Goal: Information Seeking & Learning: Learn about a topic

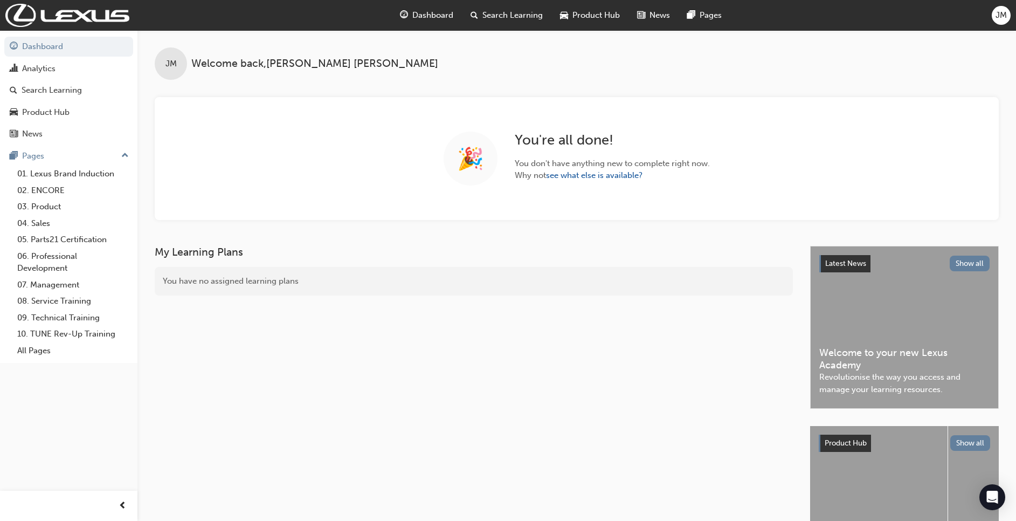
click at [519, 23] on div "Search Learning" at bounding box center [506, 15] width 89 height 22
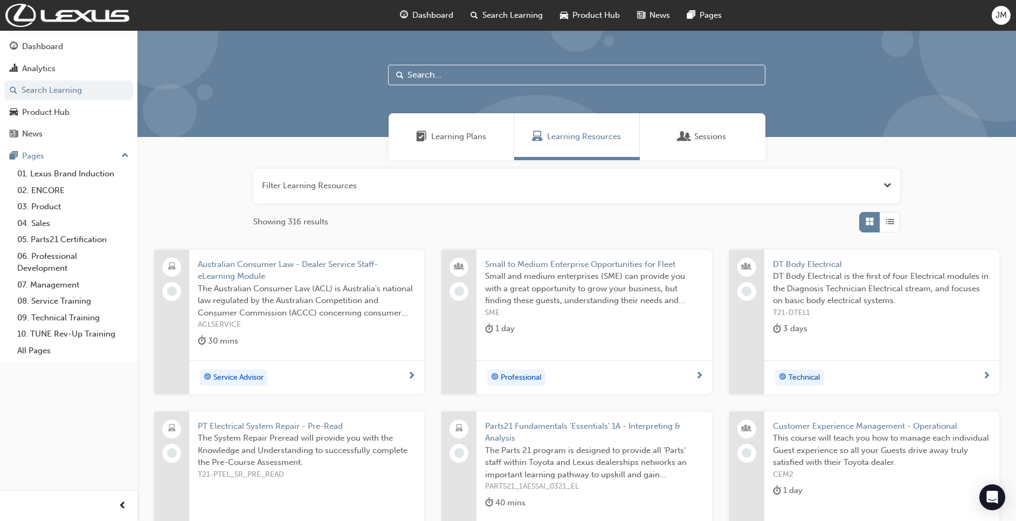
click at [568, 143] on div "Learning Resources" at bounding box center [577, 136] width 126 height 47
click at [435, 75] on input "text" at bounding box center [576, 75] width 377 height 20
click at [57, 40] on div "Dashboard" at bounding box center [69, 46] width 118 height 13
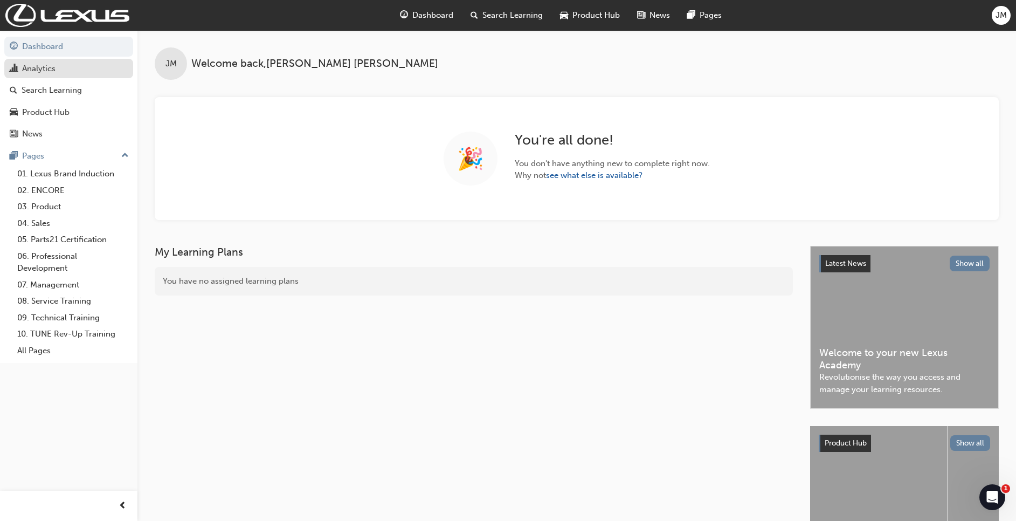
click at [40, 67] on div "Analytics" at bounding box center [38, 69] width 33 height 12
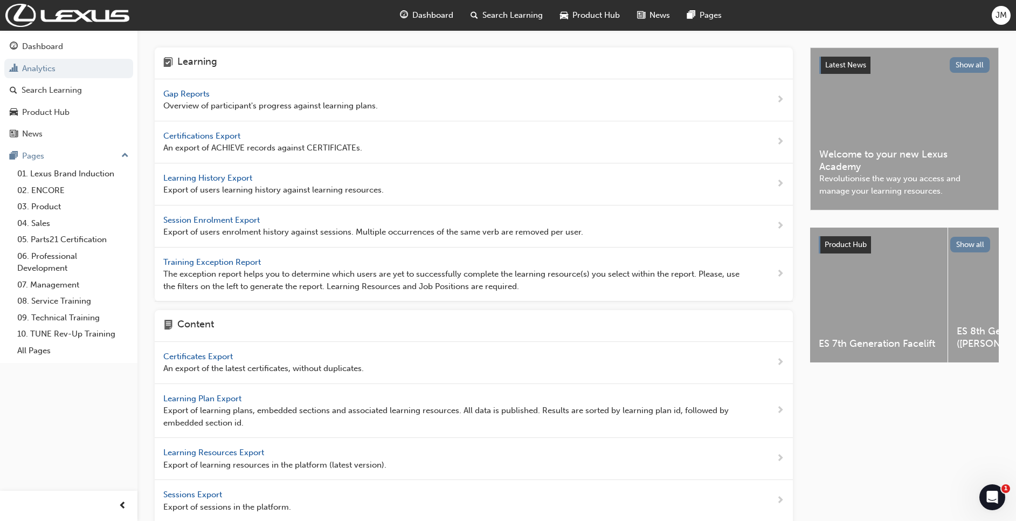
click at [194, 95] on span "Gap Reports" at bounding box center [187, 94] width 49 height 10
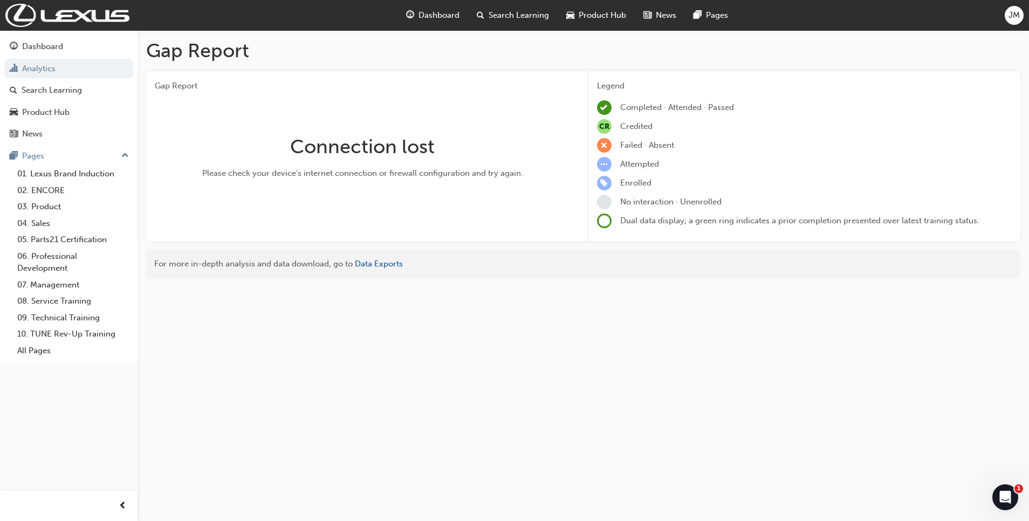
click at [548, 382] on div "Gap Report Gap Report Connection lost Please check your device's internet conne…" at bounding box center [514, 260] width 1029 height 521
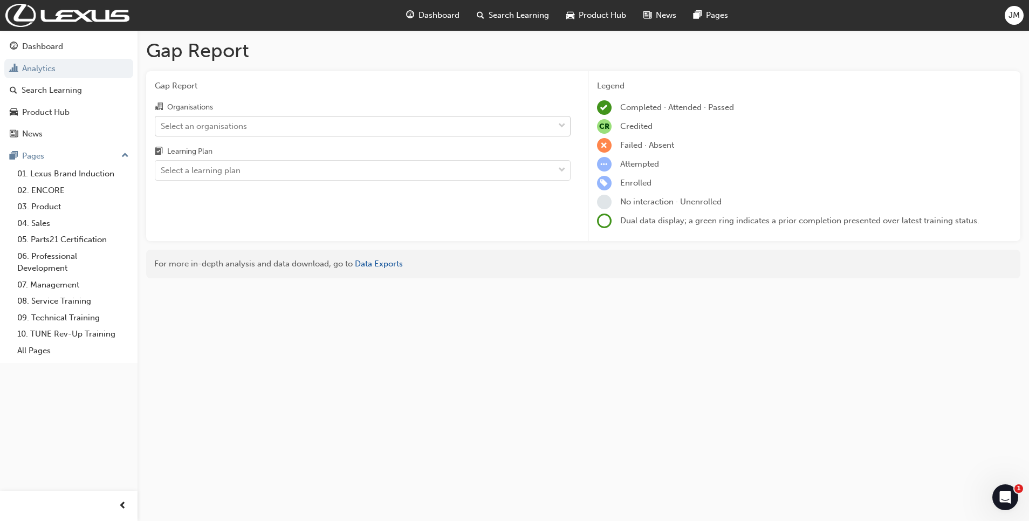
click at [478, 124] on div "Select an organisations" at bounding box center [354, 125] width 398 height 19
click at [162, 124] on input "Organisations Select an organisations" at bounding box center [161, 125] width 1 height 9
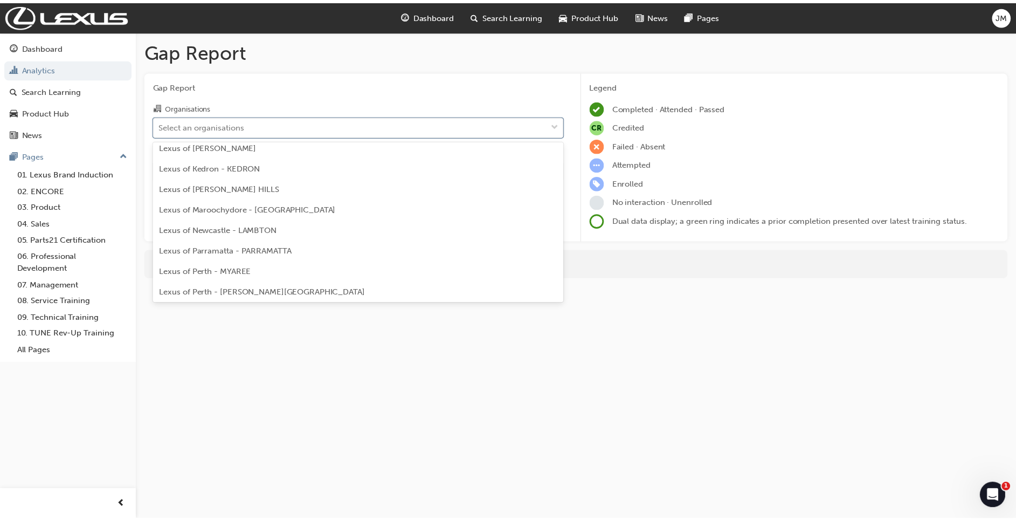
scroll to position [293, 0]
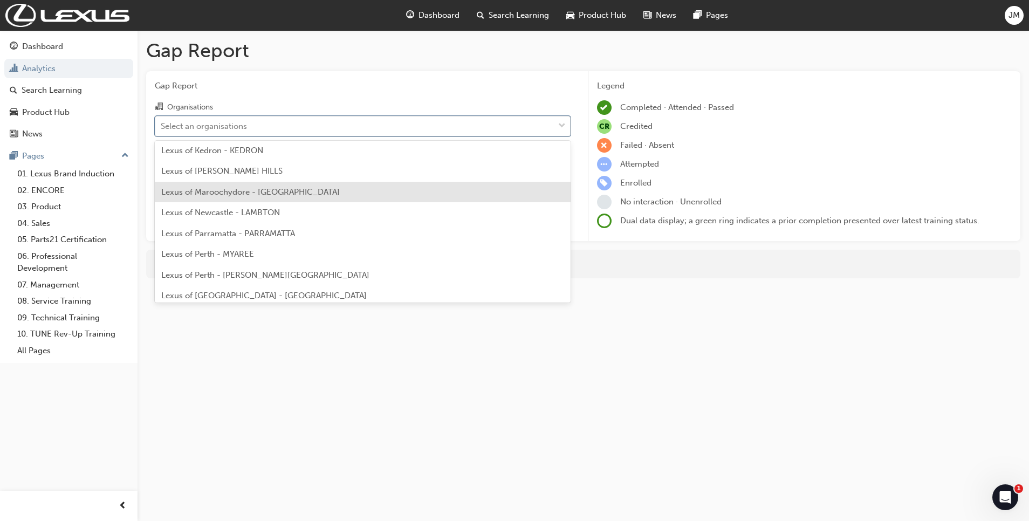
click at [347, 189] on div "Lexus of Maroochydore - MAROOCHYDORE" at bounding box center [363, 192] width 416 height 21
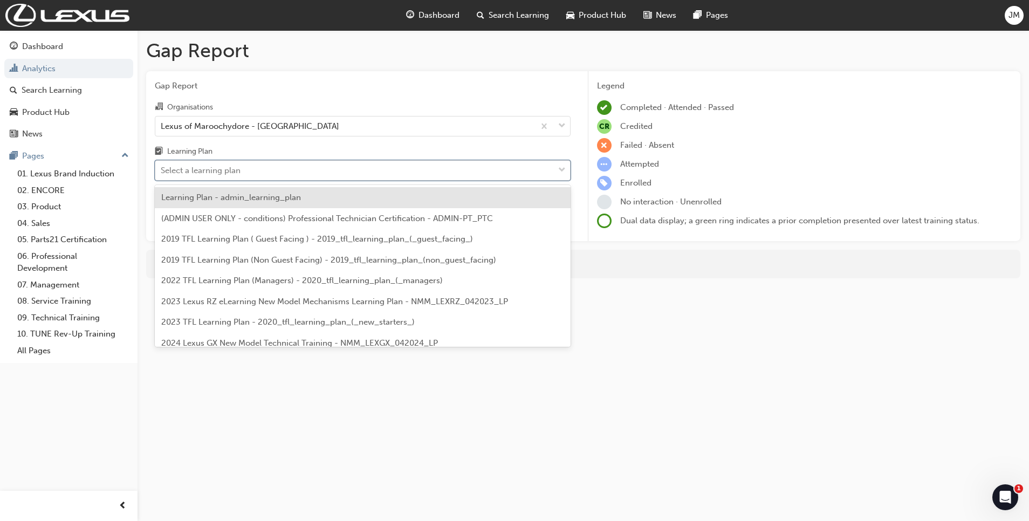
click at [335, 169] on div "Select a learning plan" at bounding box center [354, 170] width 398 height 19
click at [162, 169] on input "Learning Plan option Learning Plan - admin_learning_plan focused, 1 of 147. 147…" at bounding box center [161, 169] width 1 height 9
type input "dt"
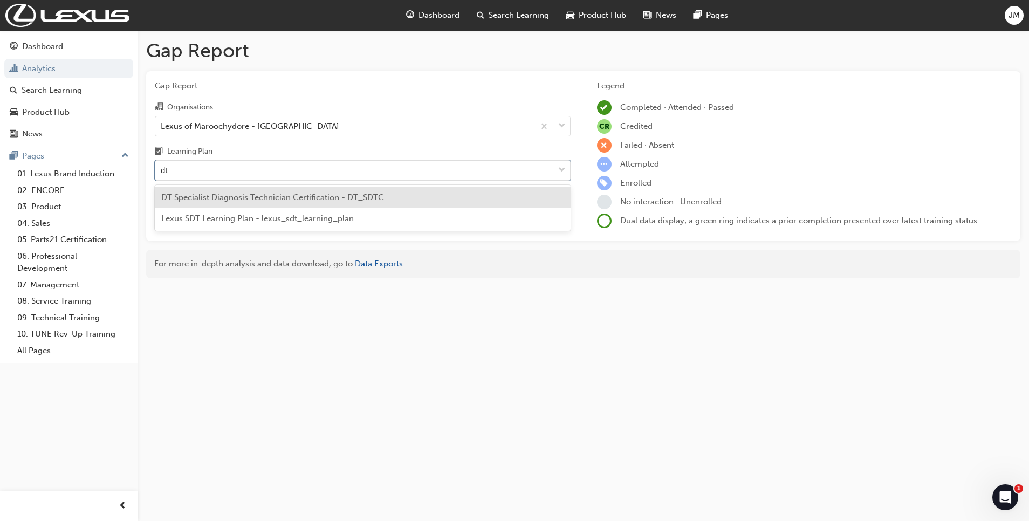
click at [335, 199] on span "DT Specialist Diagnosis Technician Certification - DT_SDTC" at bounding box center [272, 197] width 223 height 10
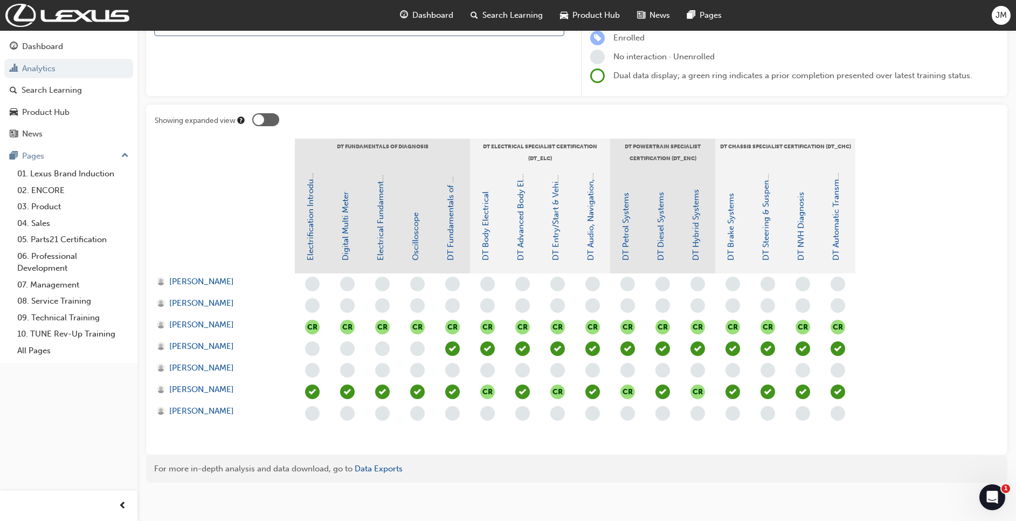
scroll to position [147, 0]
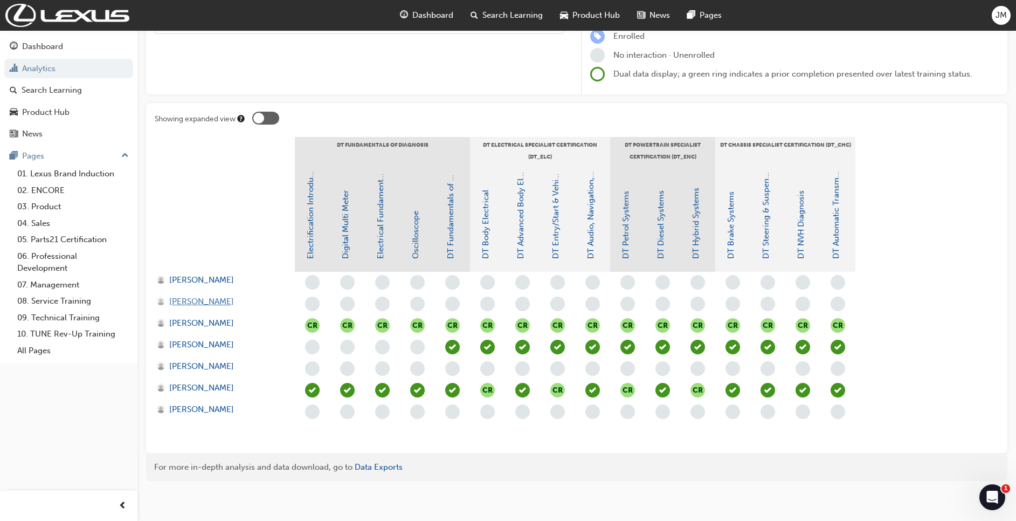
click at [201, 305] on span "Joseph Usher" at bounding box center [201, 301] width 65 height 12
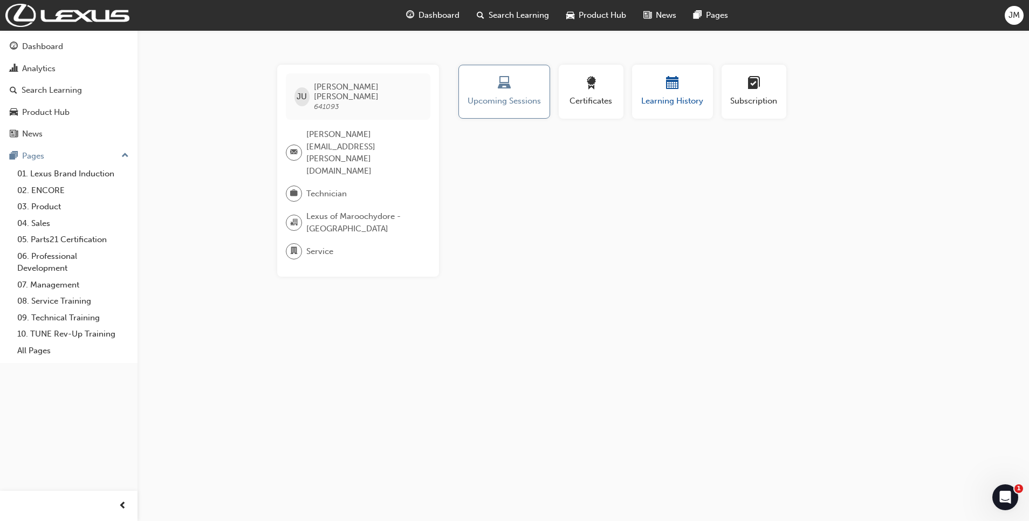
click at [686, 92] on div "button" at bounding box center [672, 85] width 65 height 17
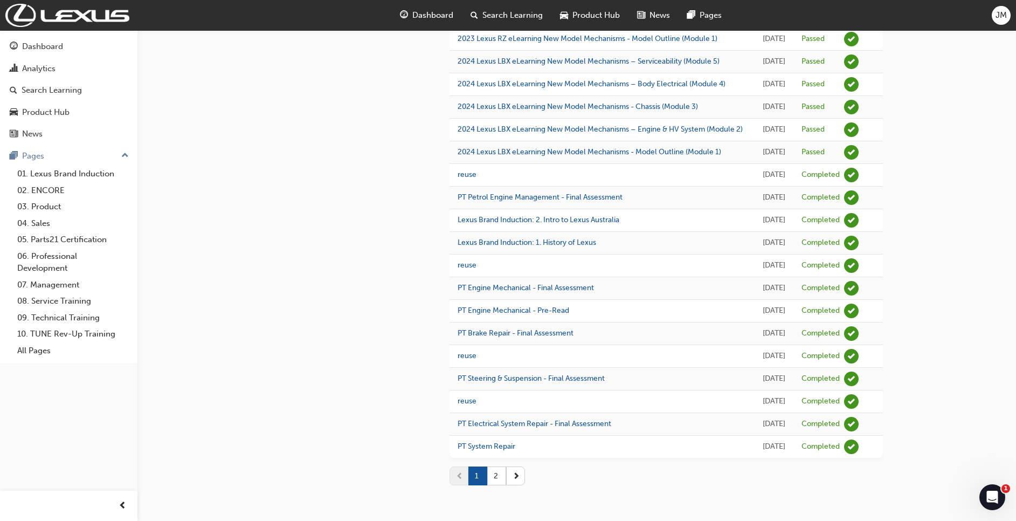
scroll to position [1237, 0]
click at [493, 475] on button "2" at bounding box center [496, 475] width 19 height 19
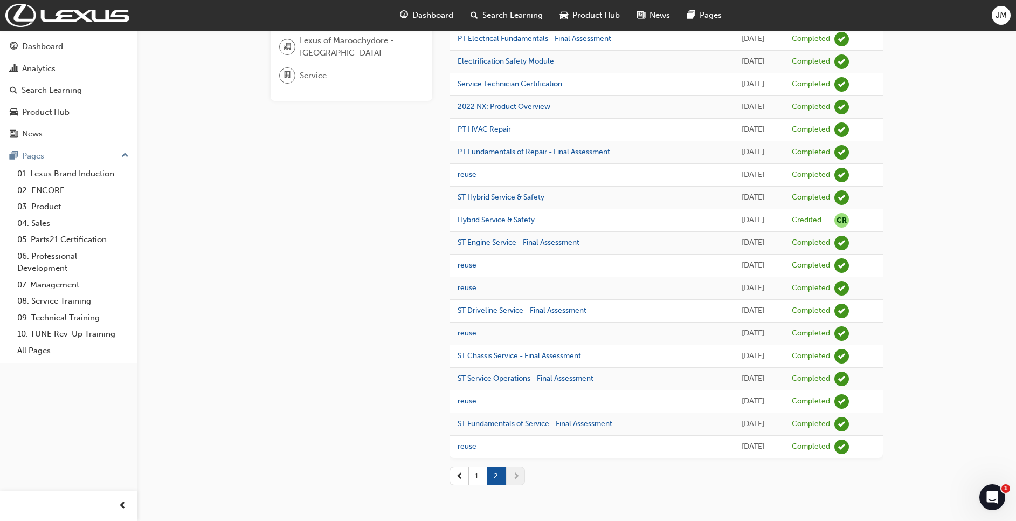
scroll to position [0, 0]
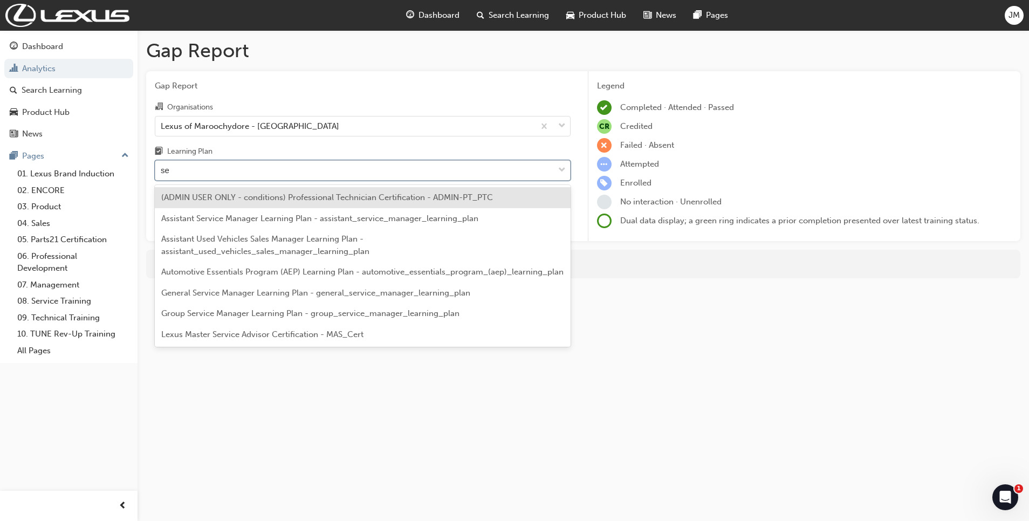
type input "ser"
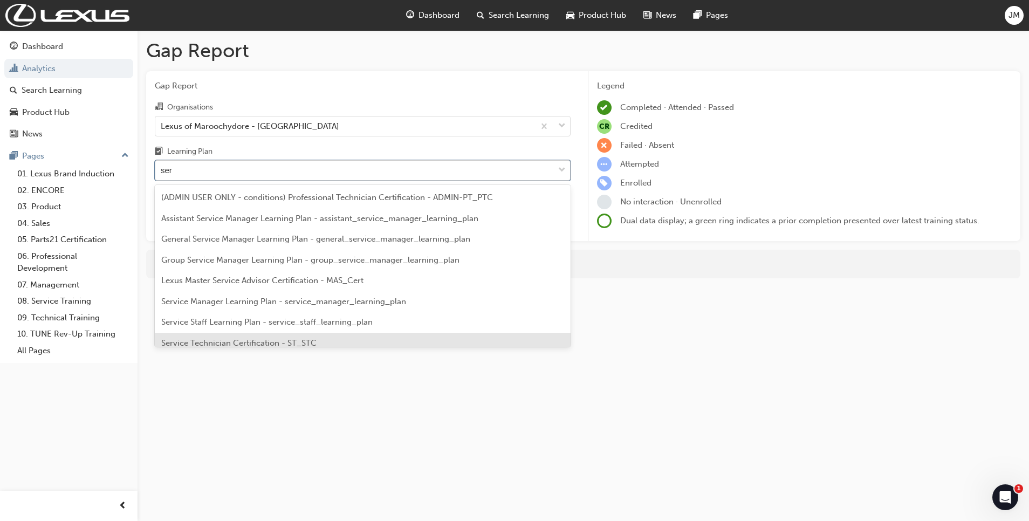
click at [253, 340] on span "Service Technician Certification - ST_STC" at bounding box center [238, 343] width 155 height 10
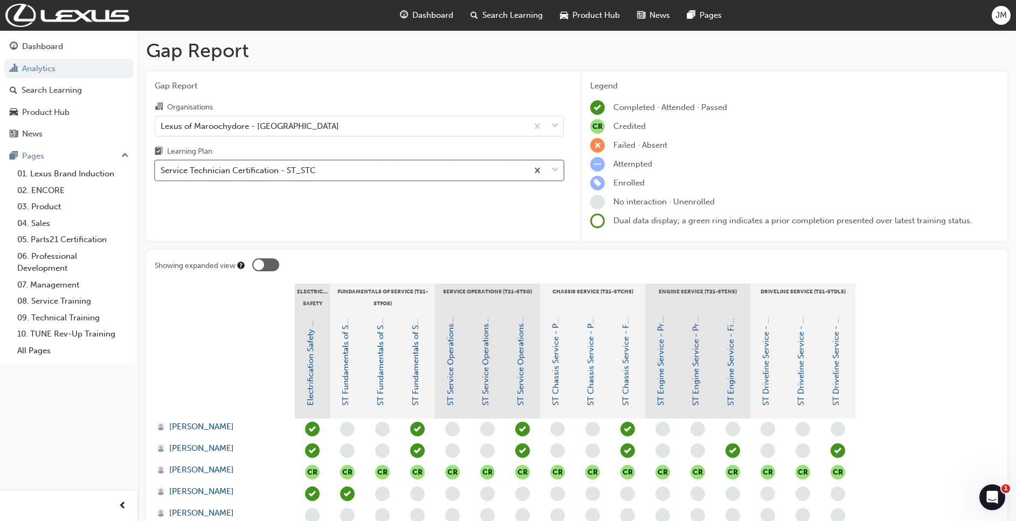
click at [313, 170] on div "Service Technician Certification - ST_STC" at bounding box center [238, 170] width 155 height 12
click at [162, 170] on input "Learning Plan option Service Technician Certification - ST_STC, selected. 0 res…" at bounding box center [161, 169] width 1 height 9
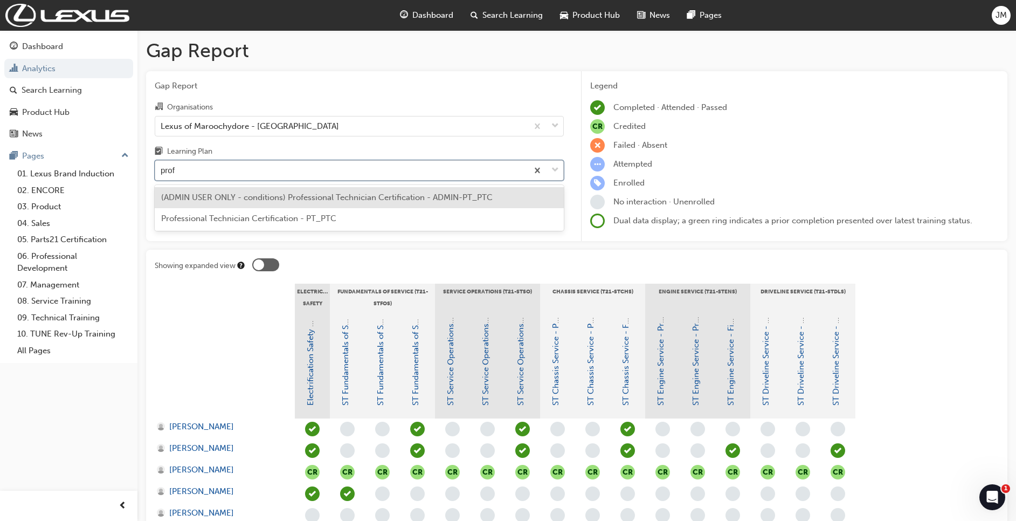
type input "profe"
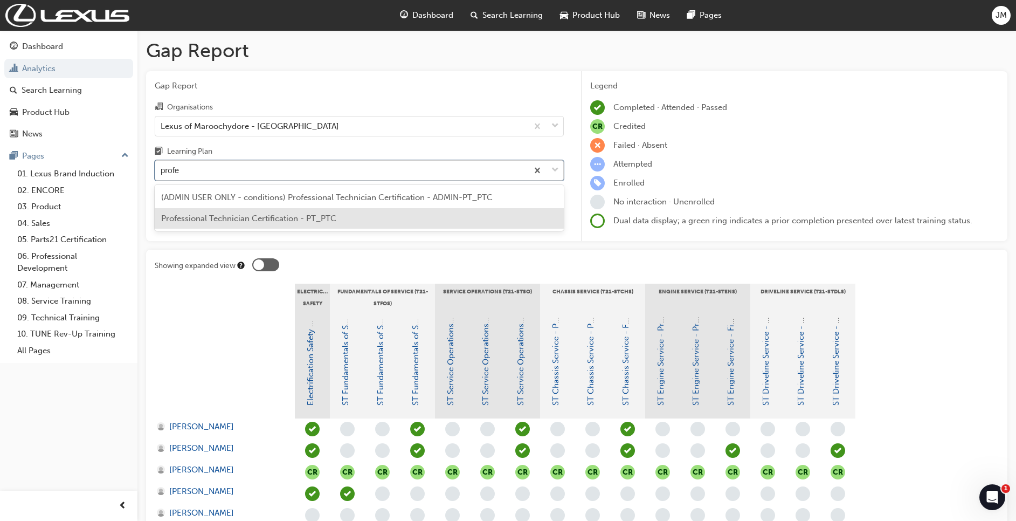
click at [292, 215] on span "Professional Technician Certification - PT_PTC" at bounding box center [248, 218] width 175 height 10
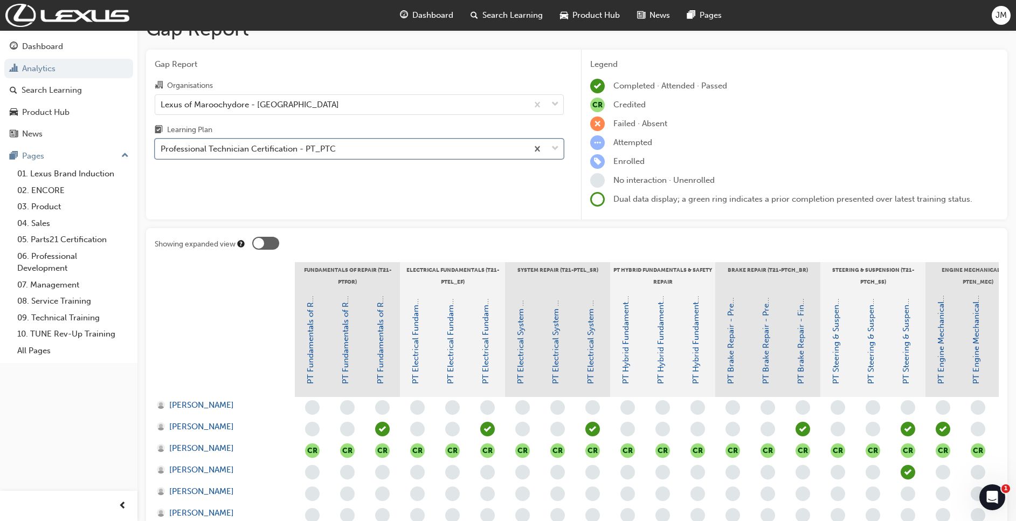
scroll to position [41, 0]
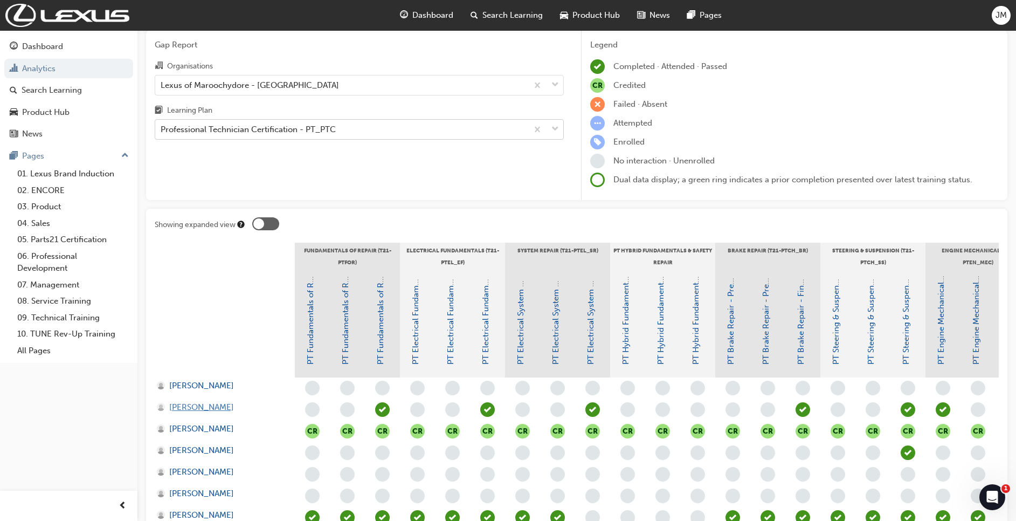
click at [195, 409] on span "Joseph Usher" at bounding box center [201, 407] width 65 height 12
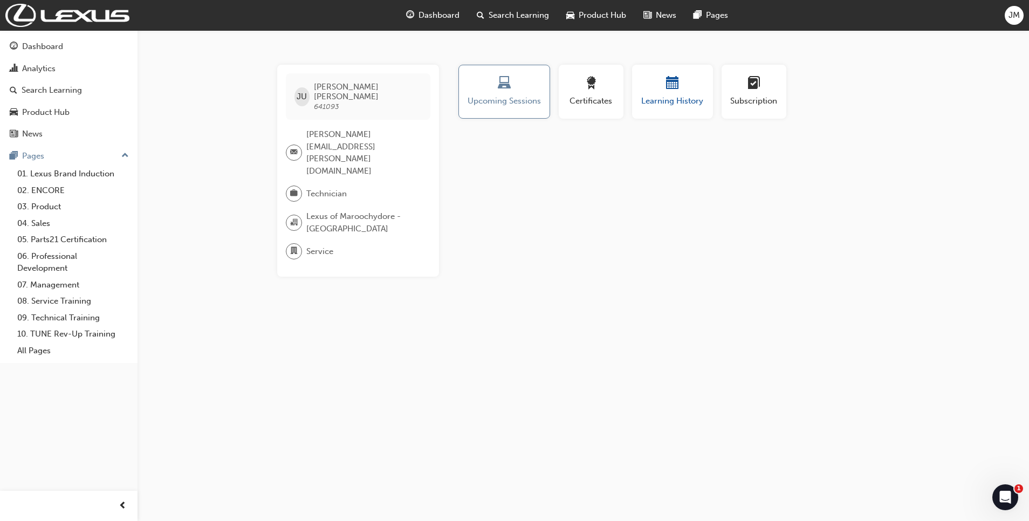
click at [681, 109] on button "Learning History" at bounding box center [672, 92] width 81 height 54
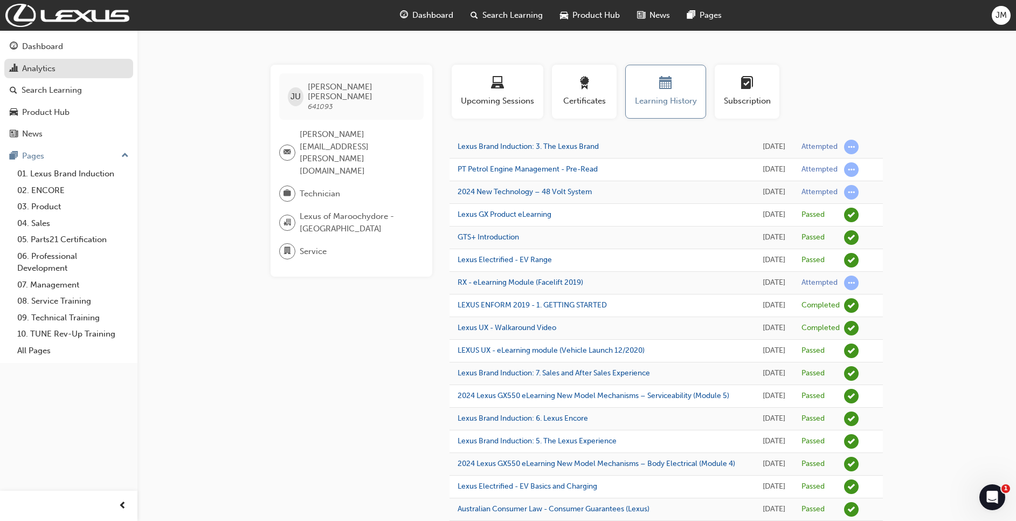
click at [47, 68] on div "Analytics" at bounding box center [38, 69] width 33 height 12
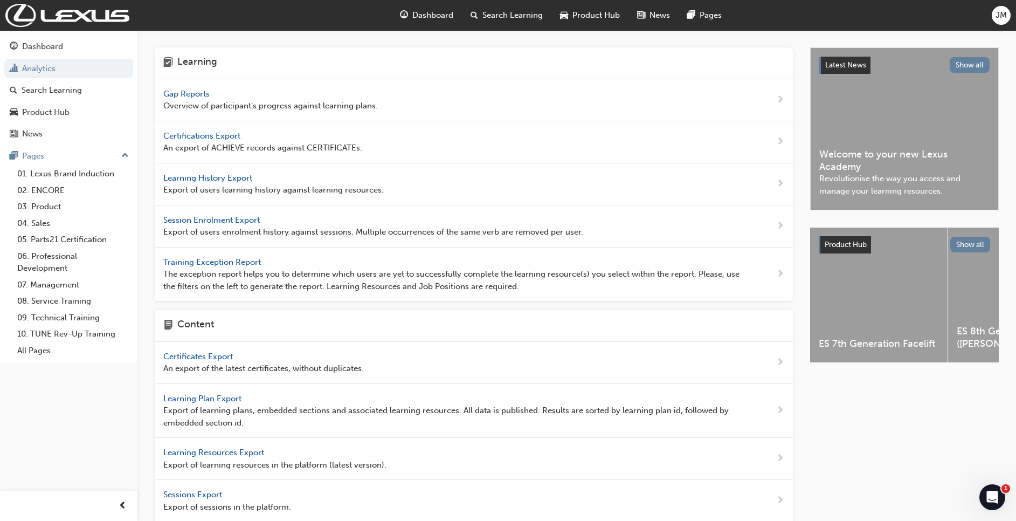
click at [199, 96] on span "Gap Reports" at bounding box center [187, 94] width 49 height 10
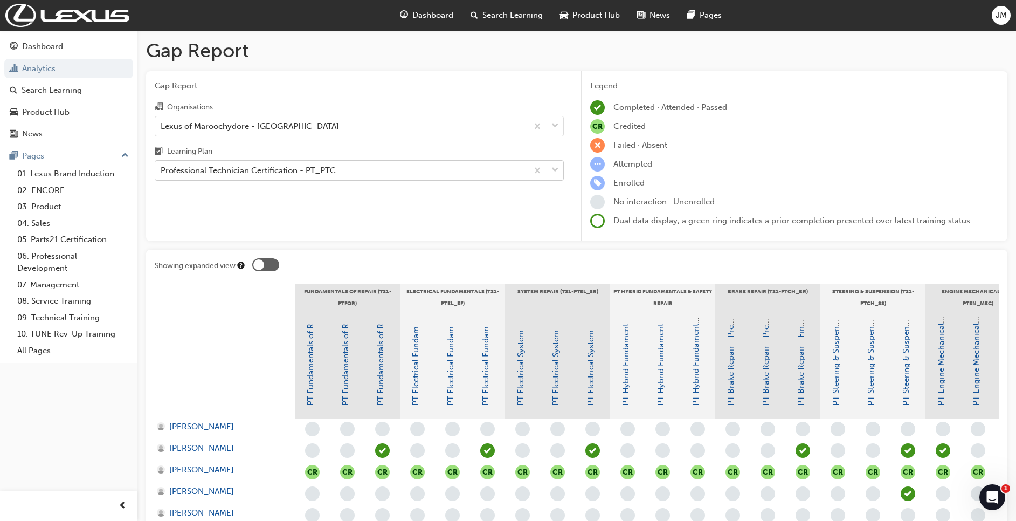
click at [273, 167] on div "Professional Technician Certification - PT_PTC" at bounding box center [248, 170] width 175 height 12
click at [162, 167] on input "Learning Plan Professional Technician Certification - PT_PTC" at bounding box center [161, 169] width 1 height 9
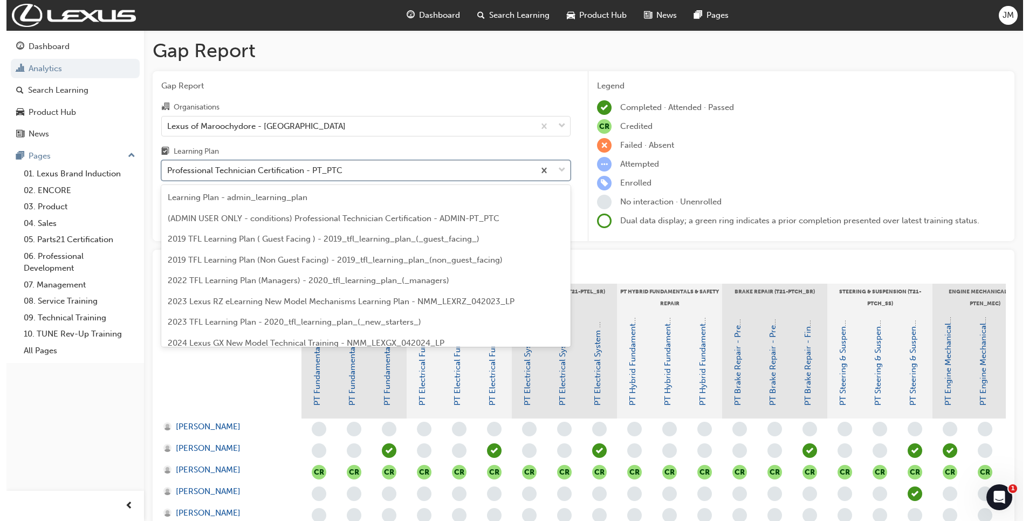
scroll to position [2031, 0]
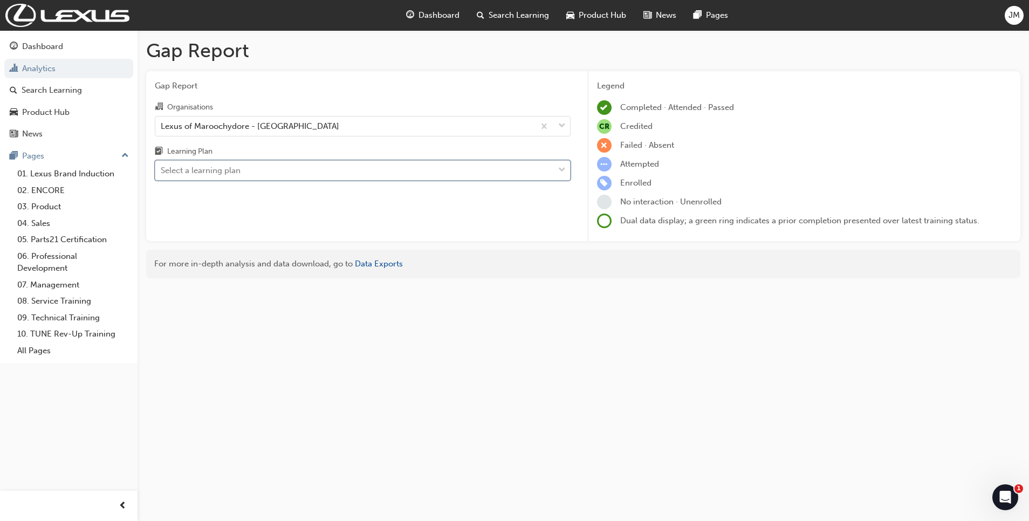
click at [272, 167] on div "Select a learning plan" at bounding box center [354, 170] width 398 height 19
click at [162, 167] on input "Learning Plan 0 results available. Select is focused ,type to refine list, pres…" at bounding box center [161, 169] width 1 height 9
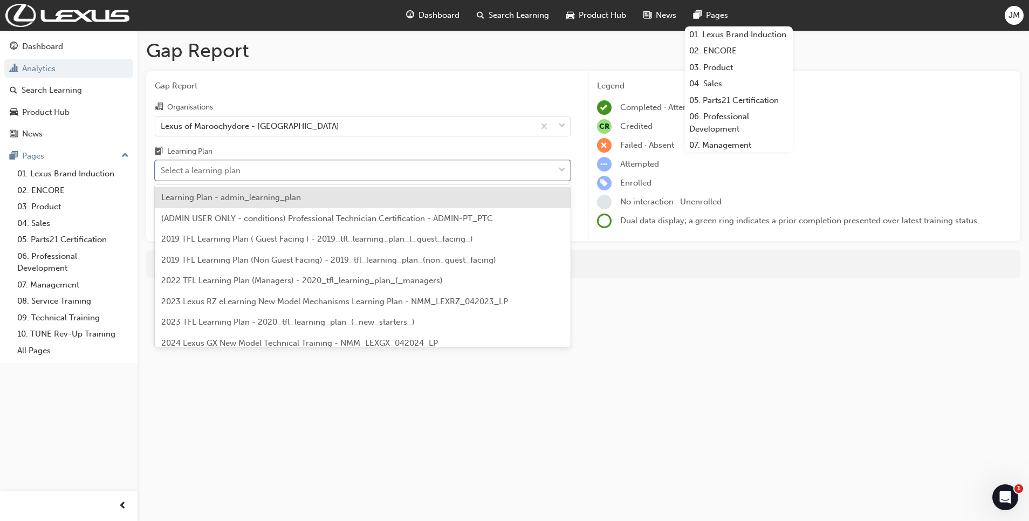
click at [521, 12] on span "Search Learning" at bounding box center [518, 15] width 60 height 12
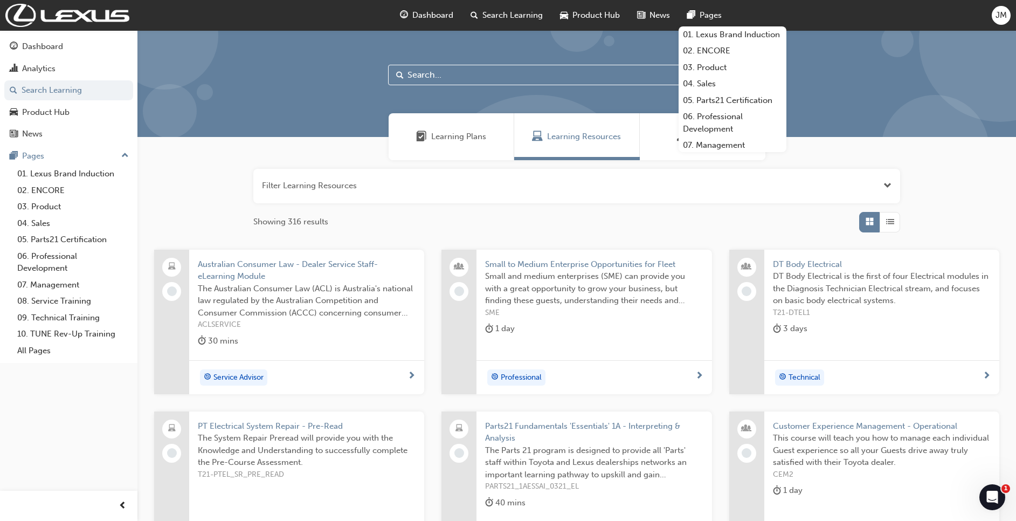
click at [937, 82] on div at bounding box center [1000, 41] width 162 height 162
click at [981, 188] on div "Filter Learning Resources Showing 316 results Australian Consumer Law - Dealer …" at bounding box center [576, 393] width 879 height 466
click at [482, 150] on div "Learning Plans" at bounding box center [452, 136] width 126 height 47
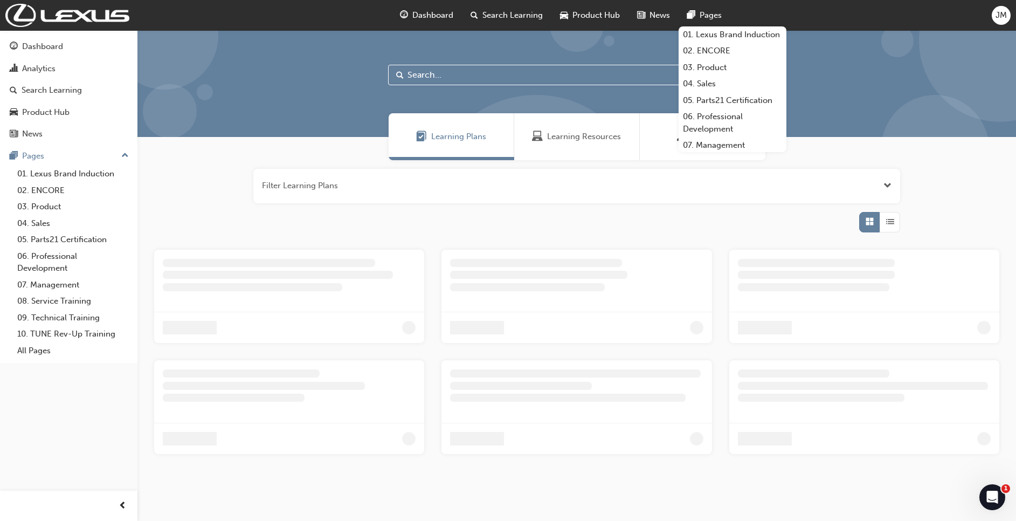
click at [579, 141] on span "Learning Resources" at bounding box center [584, 136] width 74 height 12
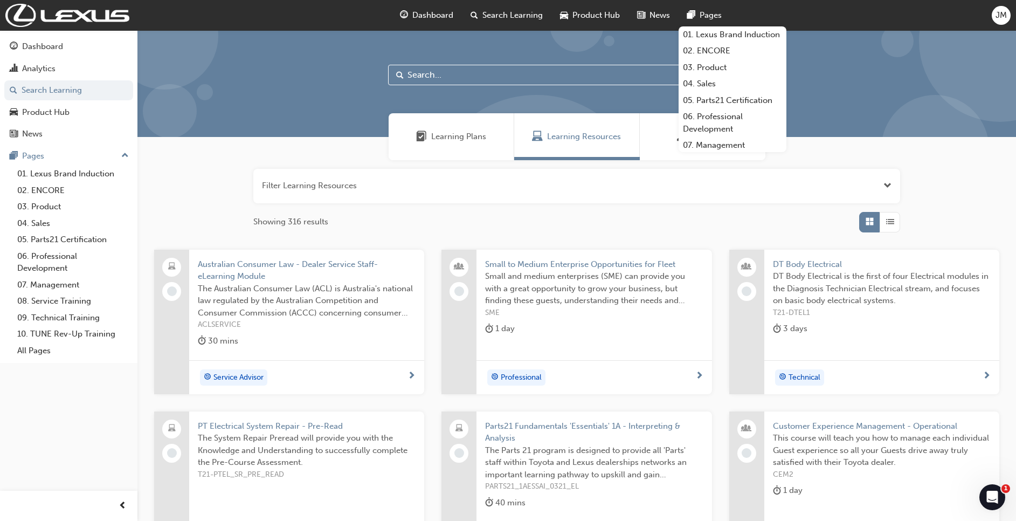
click at [491, 66] on input "text" at bounding box center [576, 75] width 377 height 20
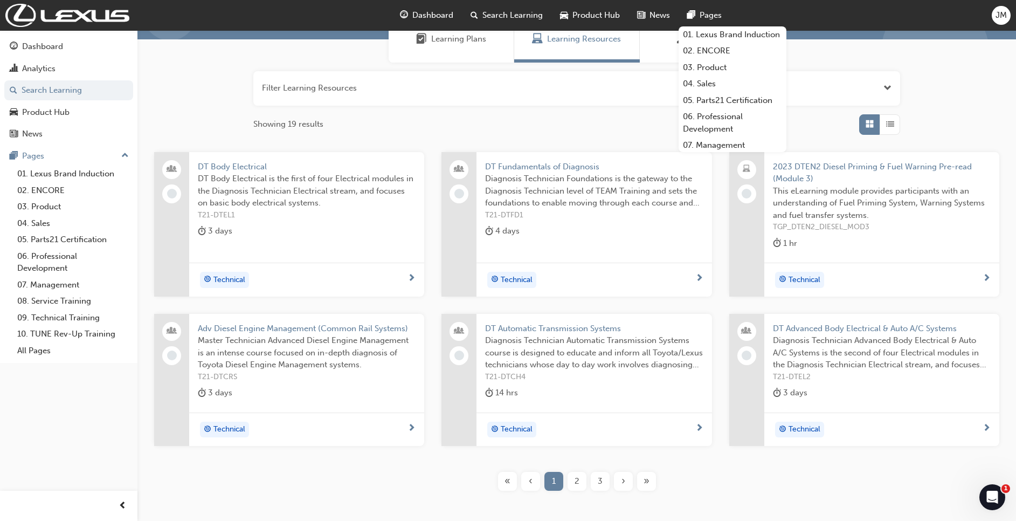
scroll to position [128, 0]
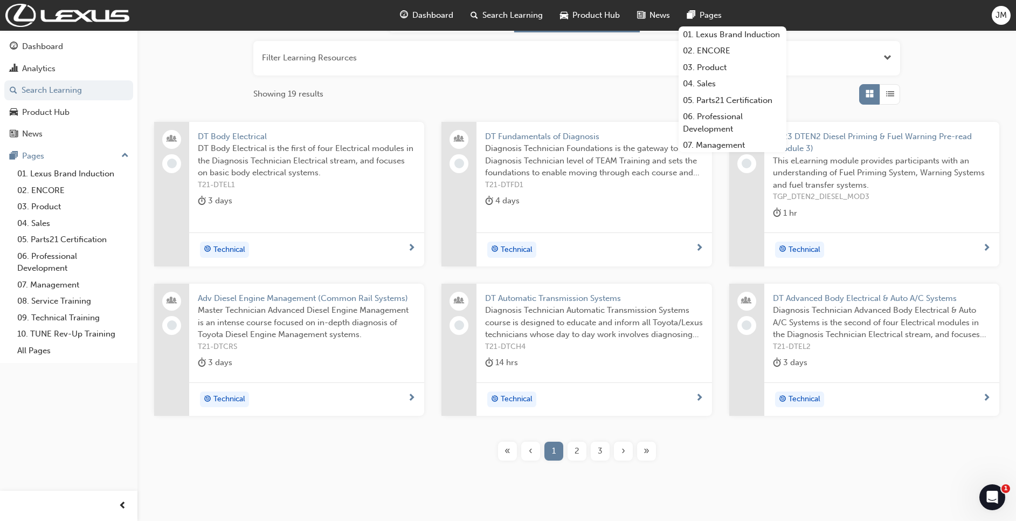
click at [582, 458] on div "2" at bounding box center [577, 450] width 19 height 19
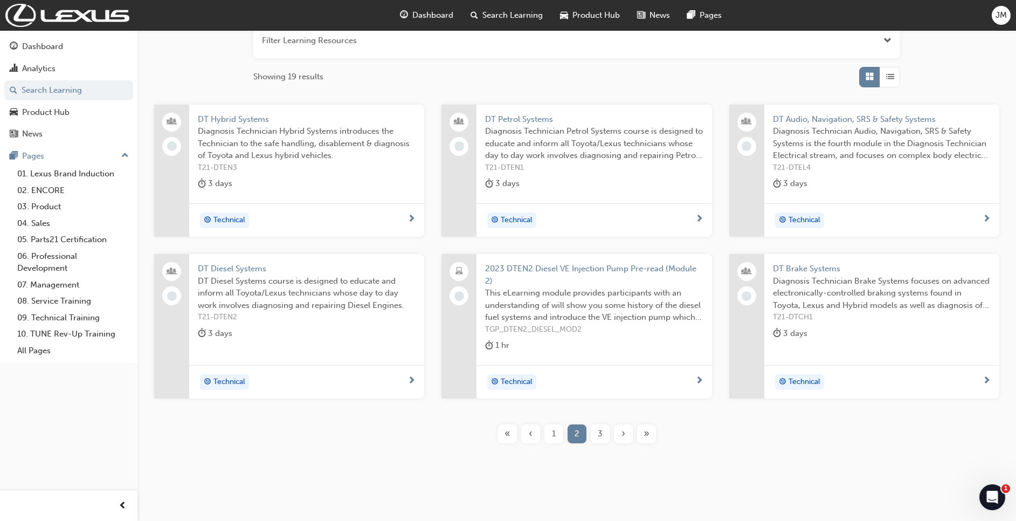
scroll to position [155, 0]
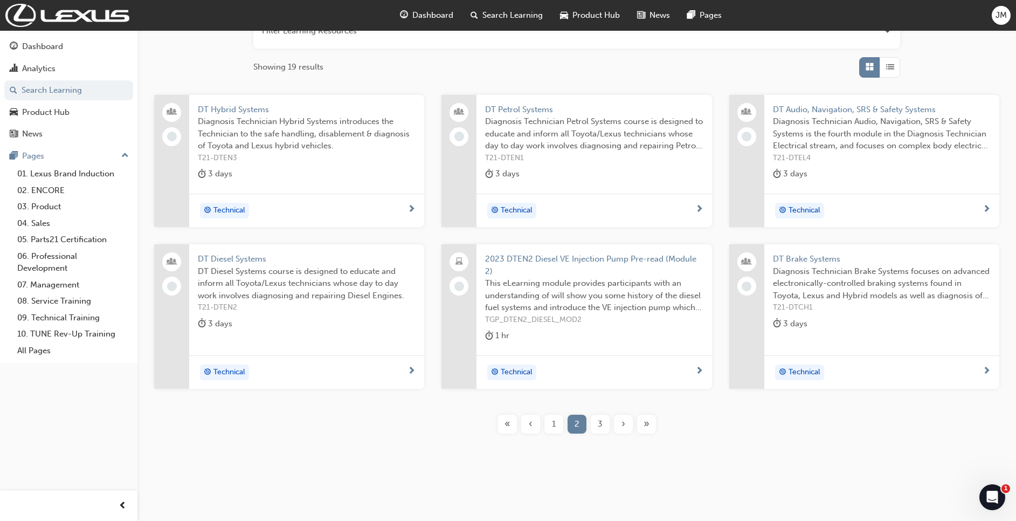
click at [593, 423] on div "3" at bounding box center [600, 424] width 19 height 19
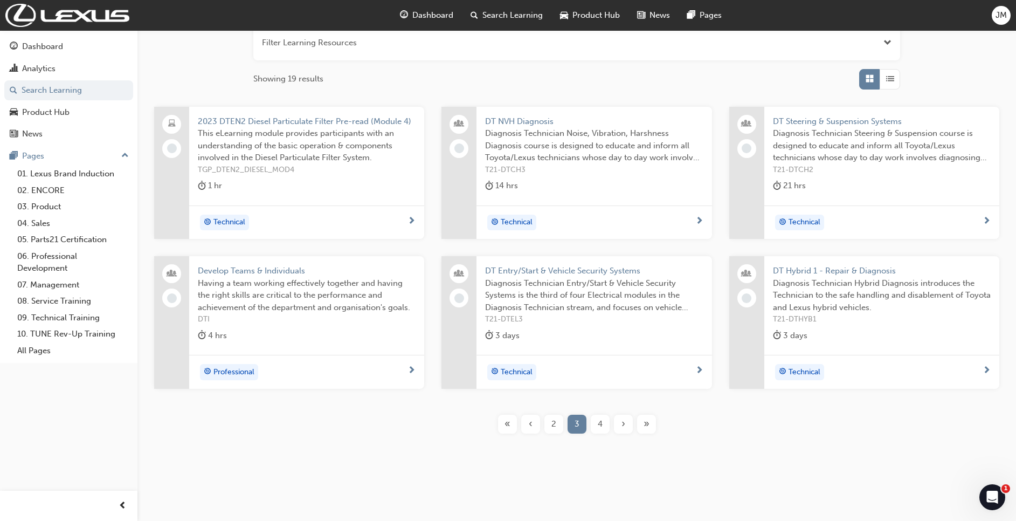
click at [604, 425] on div "4" at bounding box center [600, 424] width 19 height 19
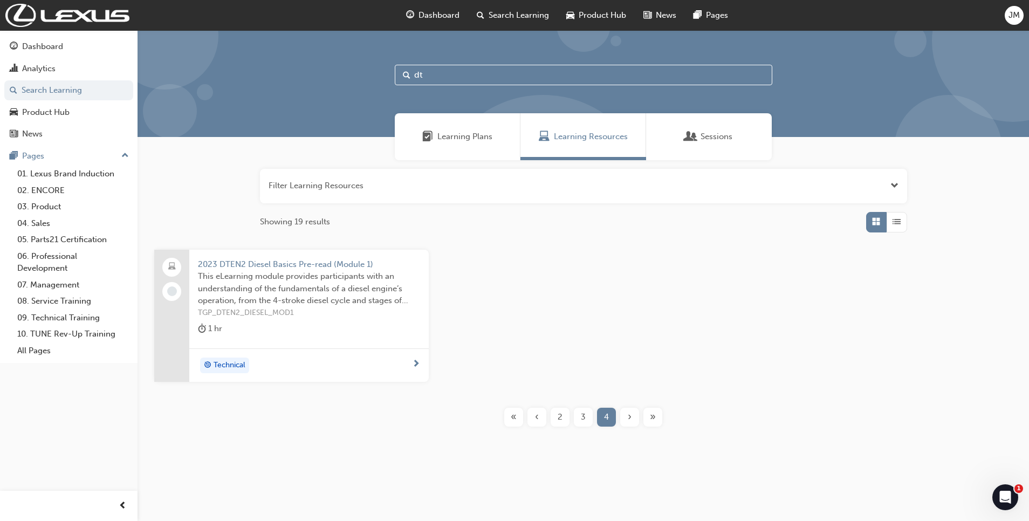
click at [555, 420] on div "2" at bounding box center [559, 417] width 19 height 19
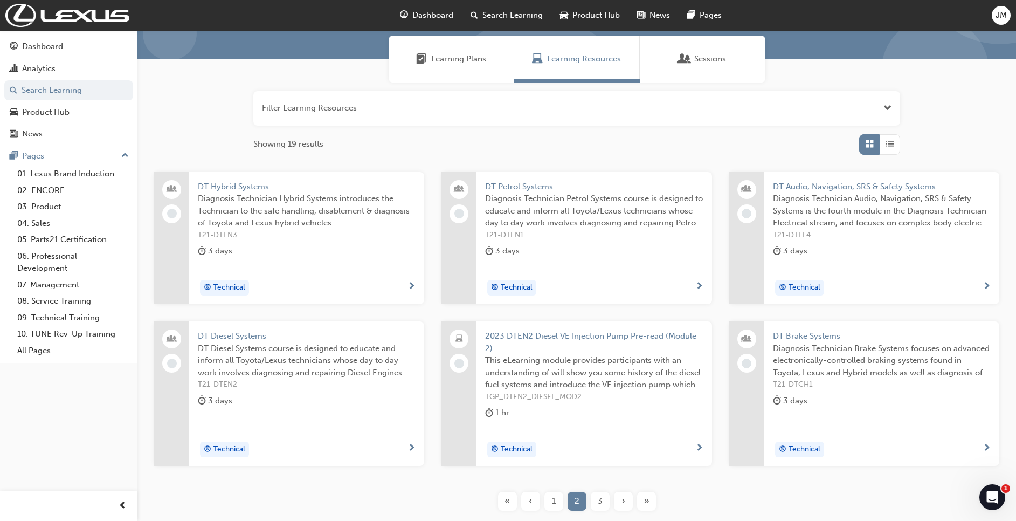
scroll to position [136, 0]
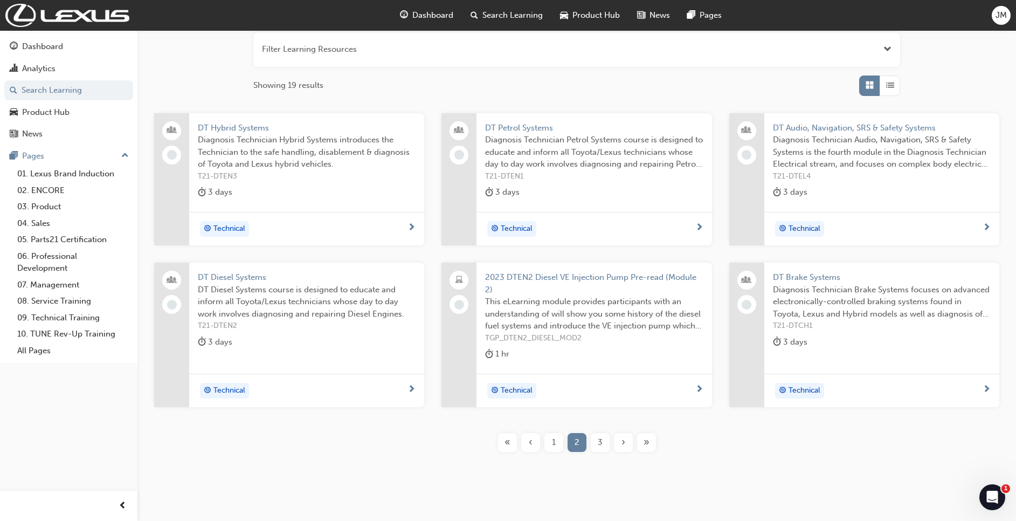
click at [555, 447] on span "1" at bounding box center [554, 442] width 4 height 12
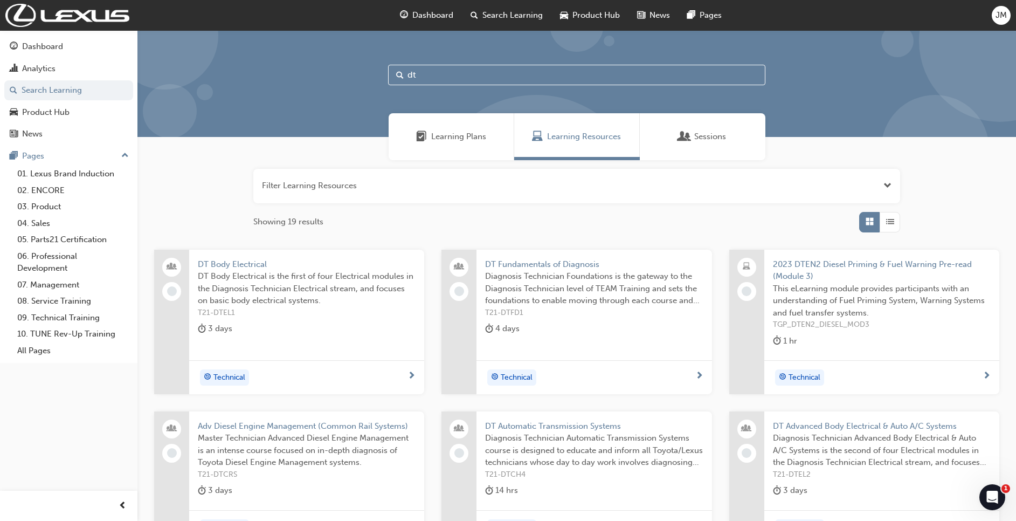
click at [425, 75] on input "dt" at bounding box center [576, 75] width 377 height 20
type input "d"
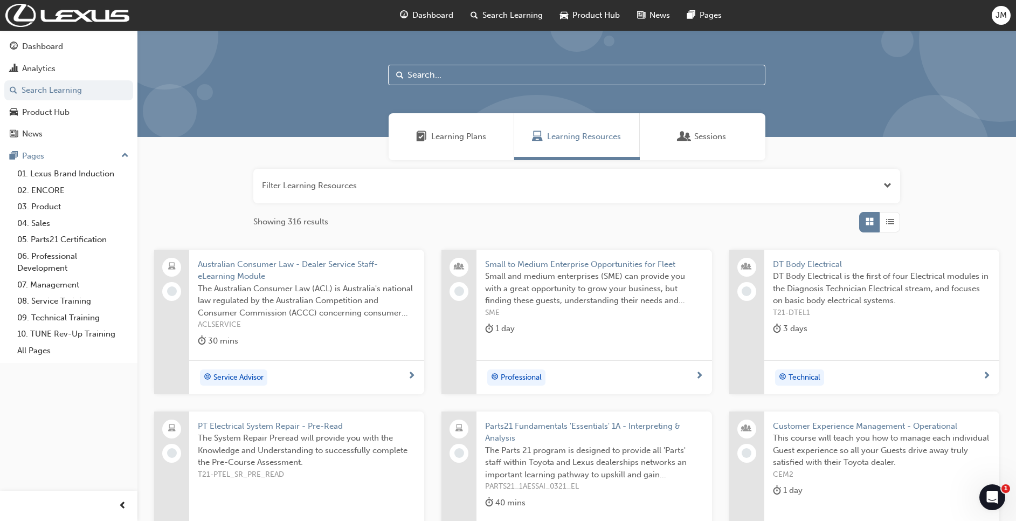
click at [501, 11] on span "Search Learning" at bounding box center [512, 15] width 60 height 12
click at [698, 149] on div "Sessions" at bounding box center [703, 136] width 126 height 47
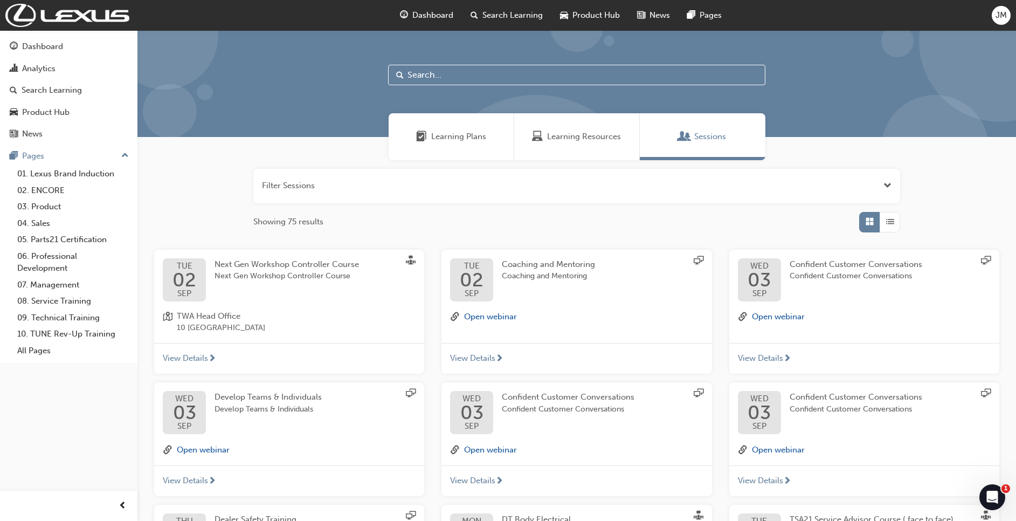
click at [584, 148] on div "Learning Resources" at bounding box center [577, 136] width 126 height 47
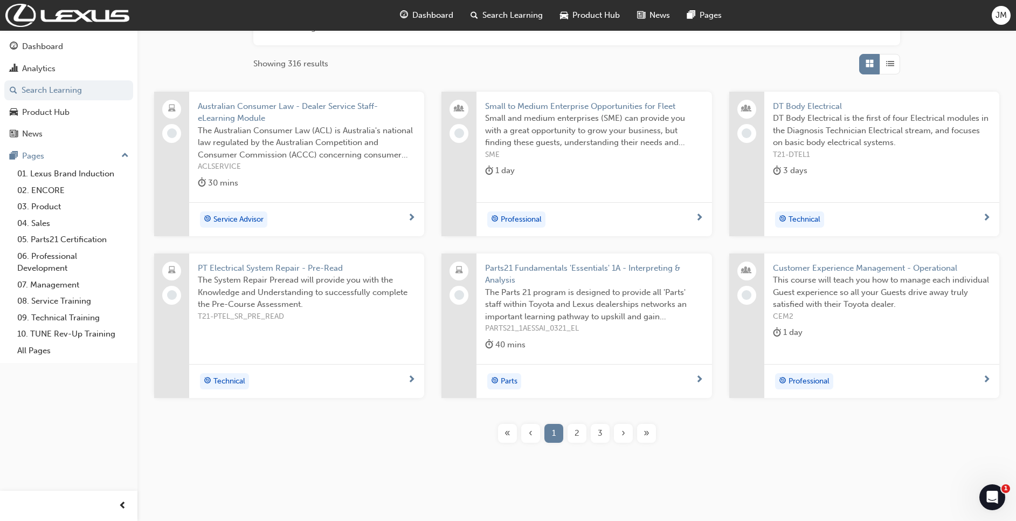
scroll to position [167, 0]
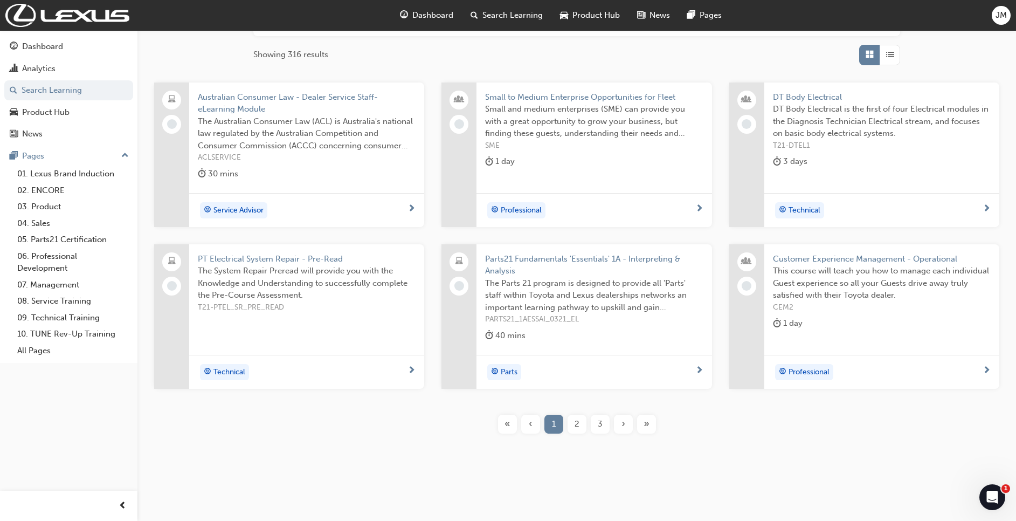
click at [575, 422] on span "2" at bounding box center [577, 424] width 5 height 12
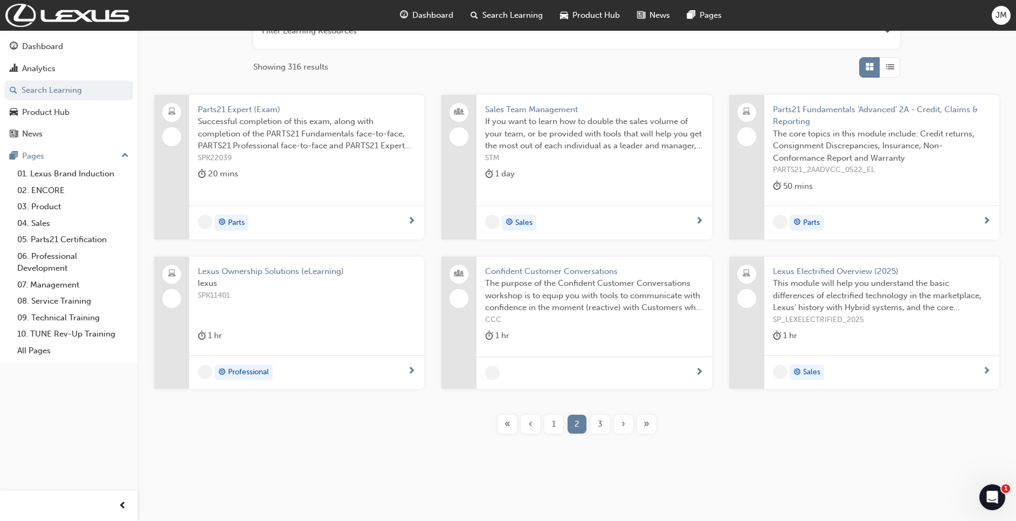
scroll to position [155, 0]
click at [602, 428] on span "3" at bounding box center [600, 424] width 5 height 12
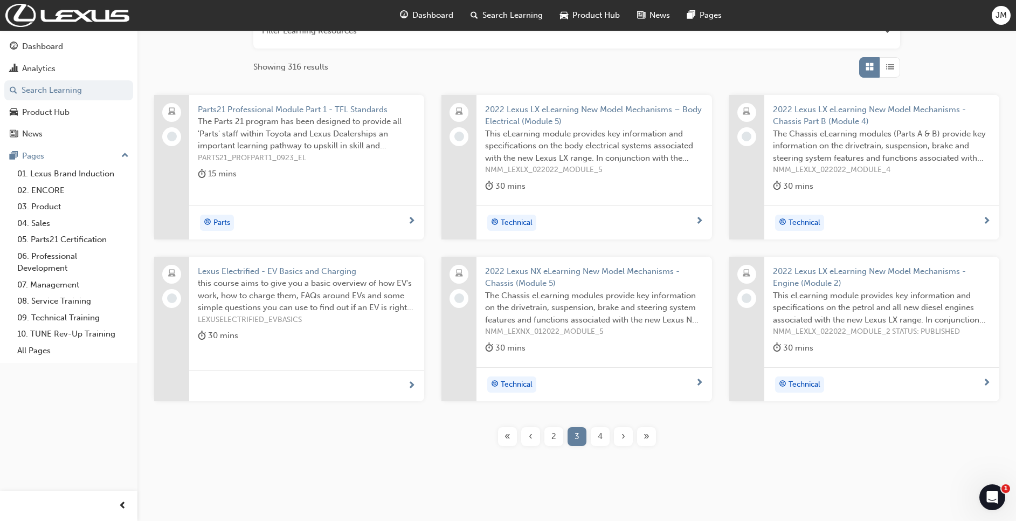
click at [525, 18] on span "Search Learning" at bounding box center [512, 15] width 60 height 12
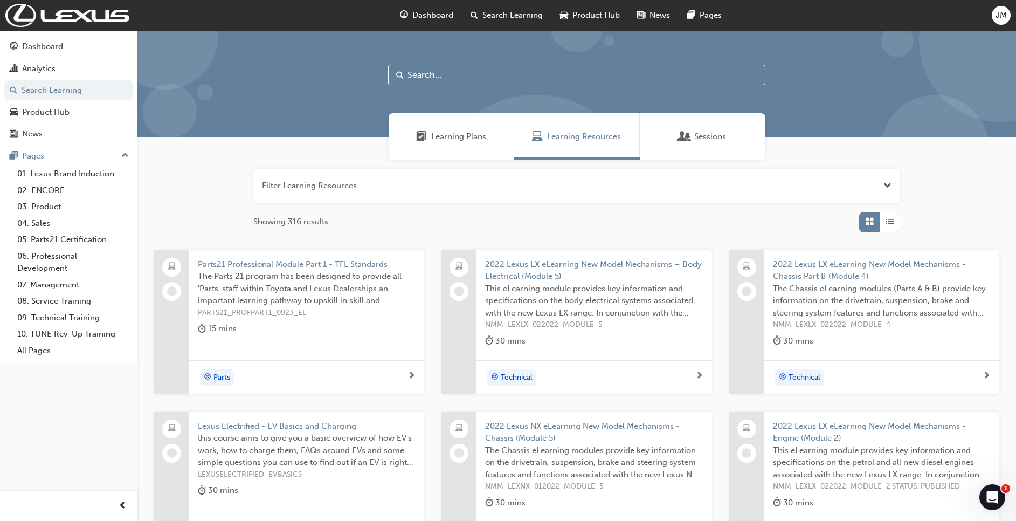
click at [475, 73] on input "text" at bounding box center [576, 75] width 377 height 20
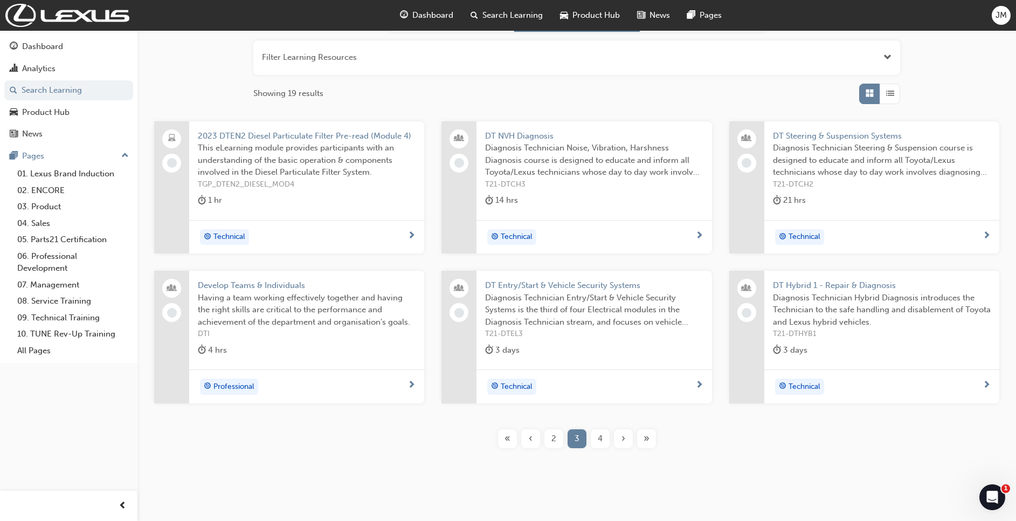
scroll to position [143, 0]
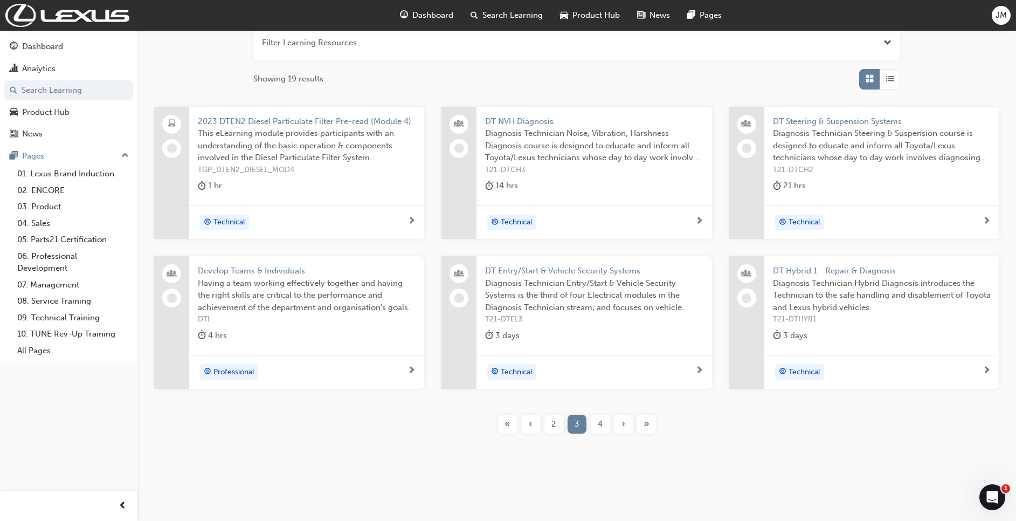
type input "dt"
click at [555, 424] on span "2" at bounding box center [553, 424] width 5 height 12
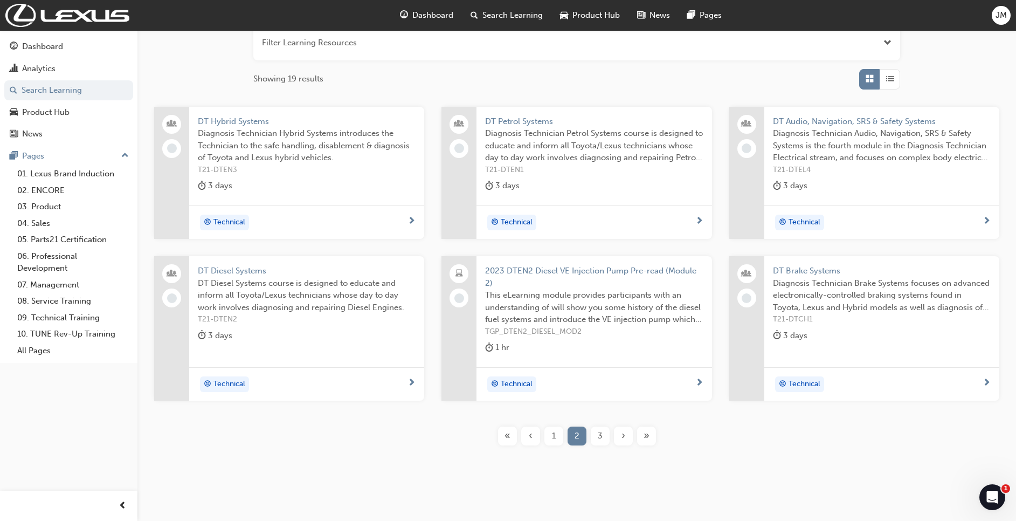
click at [555, 441] on span "1" at bounding box center [554, 436] width 4 height 12
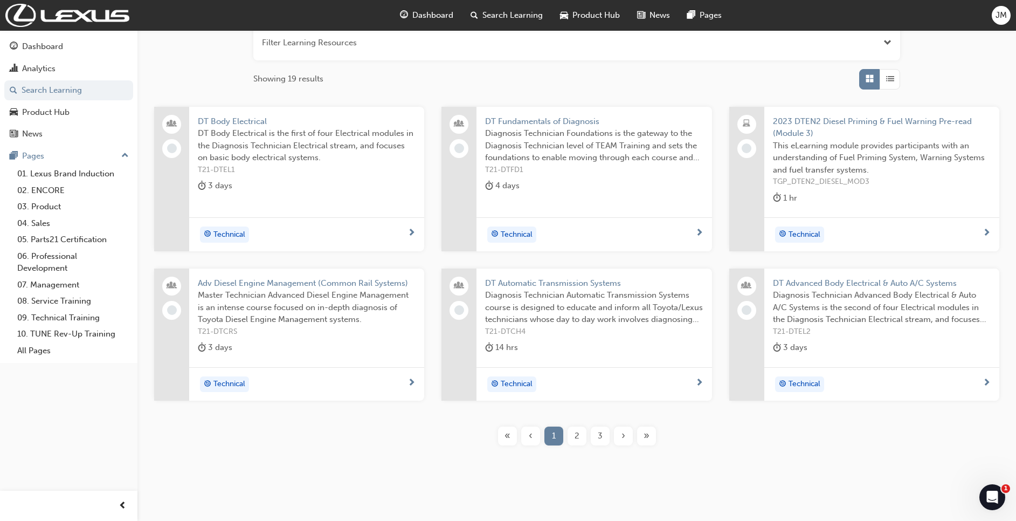
click at [569, 142] on span "Diagnosis Technician Foundations is the gateway to the Diagnosis Technician lev…" at bounding box center [594, 145] width 218 height 37
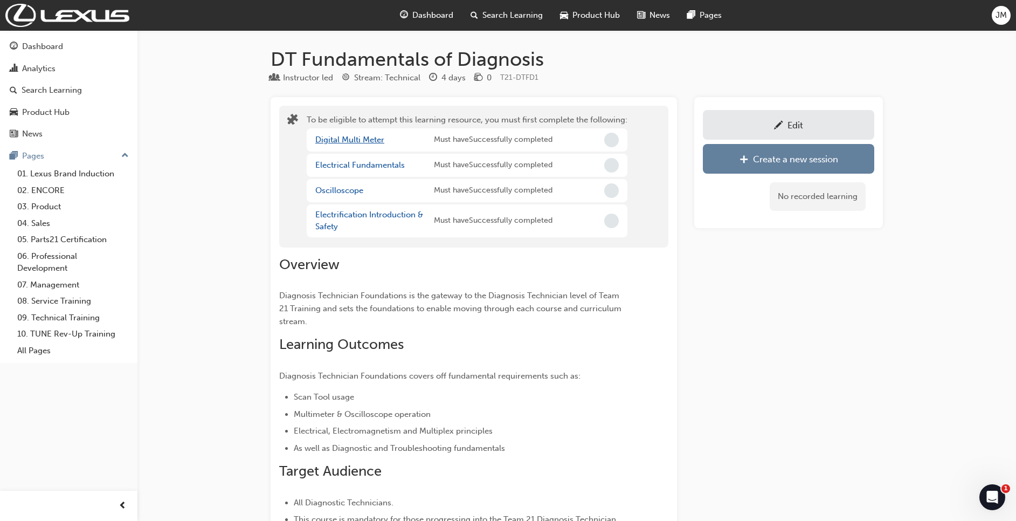
click at [363, 142] on link "Digital Multi Meter" at bounding box center [349, 140] width 69 height 10
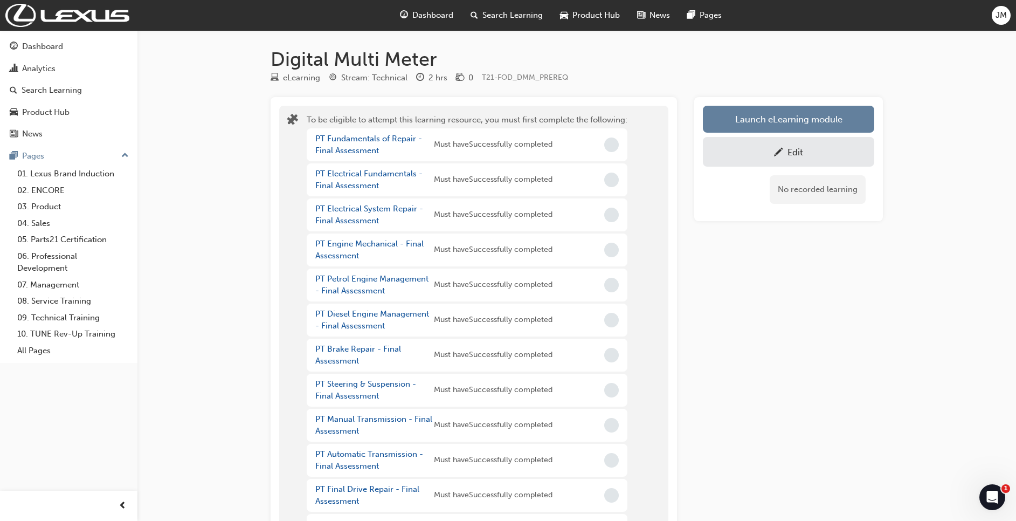
click at [790, 143] on link "Edit" at bounding box center [788, 152] width 171 height 30
